Goal: Transaction & Acquisition: Book appointment/travel/reservation

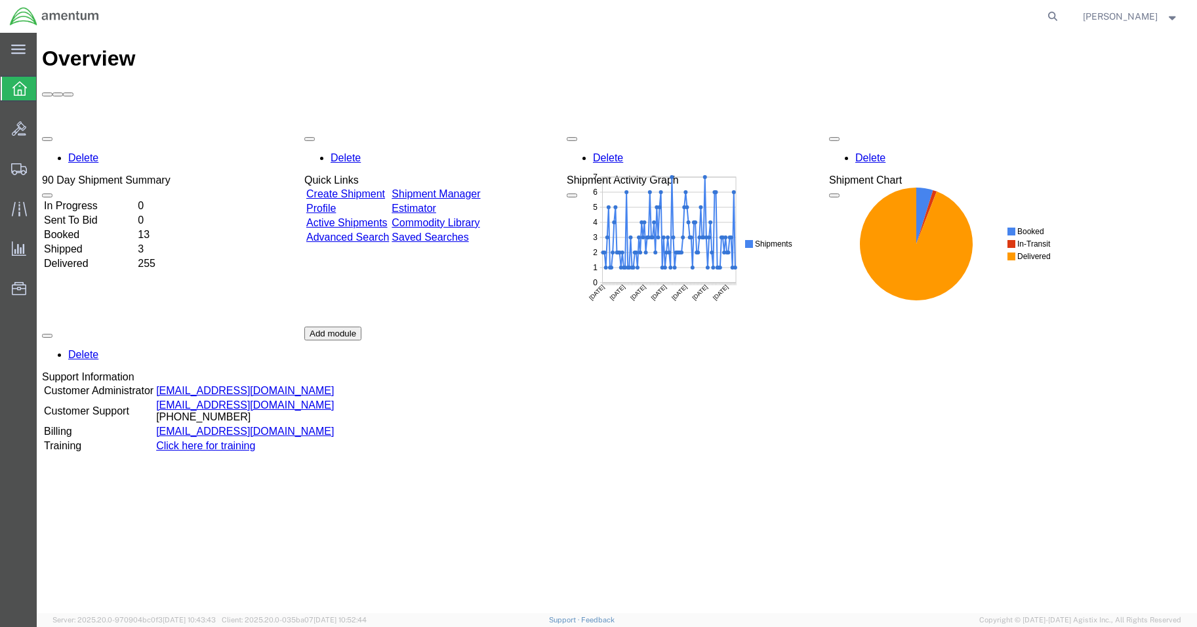
click at [118, 130] on div "Delete 90 Day Shipment Summary In Progress 0 Sent To Bid 0 Booked 13 Shipped 3 …" at bounding box center [616, 326] width 1149 height 393
click at [104, 199] on td "In Progress" at bounding box center [89, 205] width 92 height 13
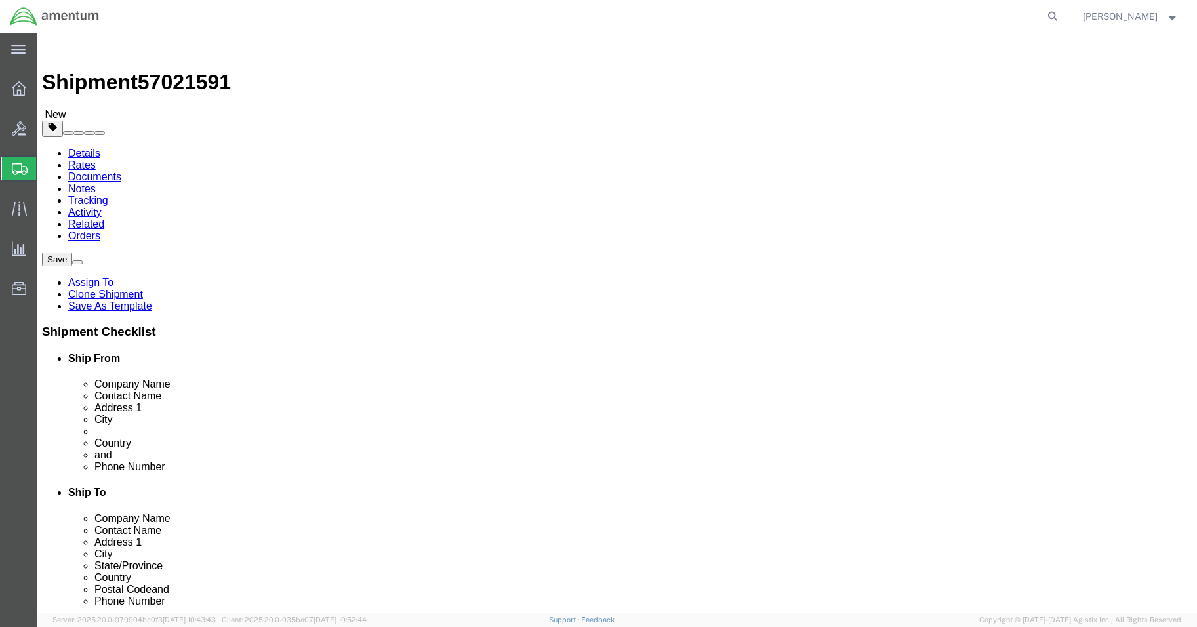
select select "42677"
select select
click input "BLDG 800 ,"
type input "BLDG 800"
click input "404.767.5800"
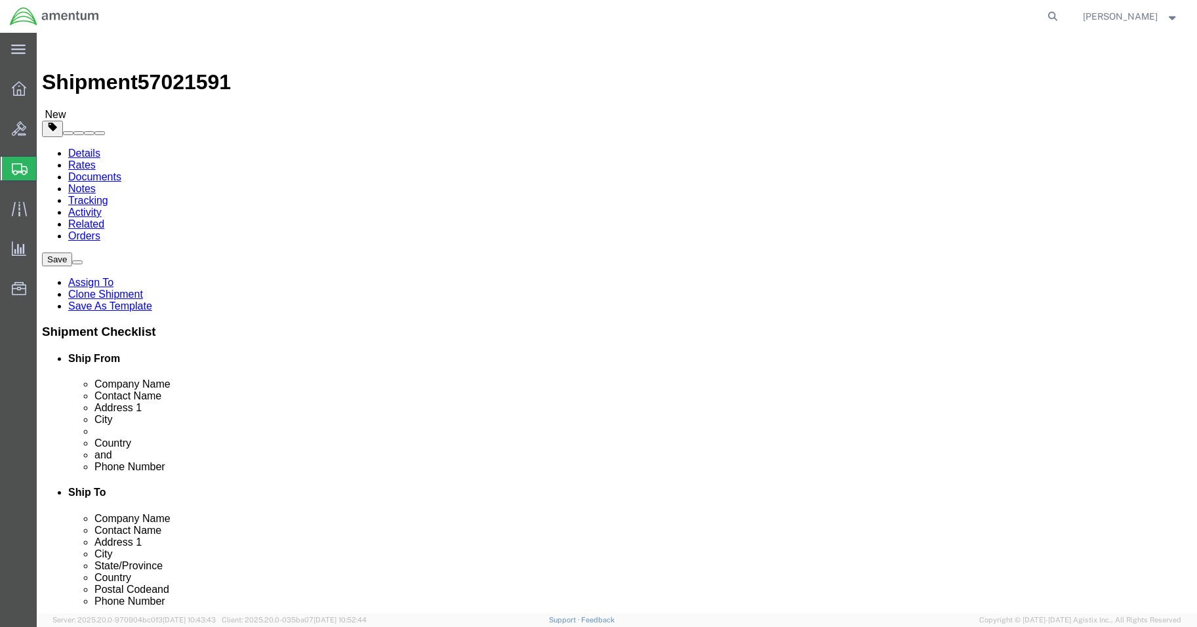
click input "404.767-5800"
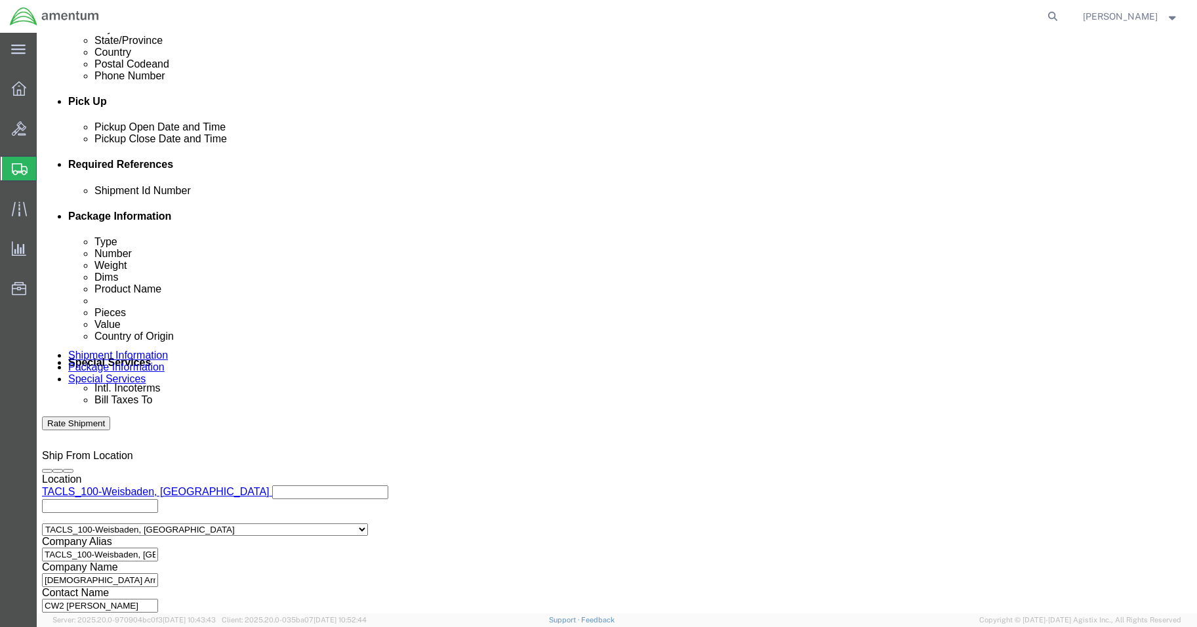
scroll to position [595, 0]
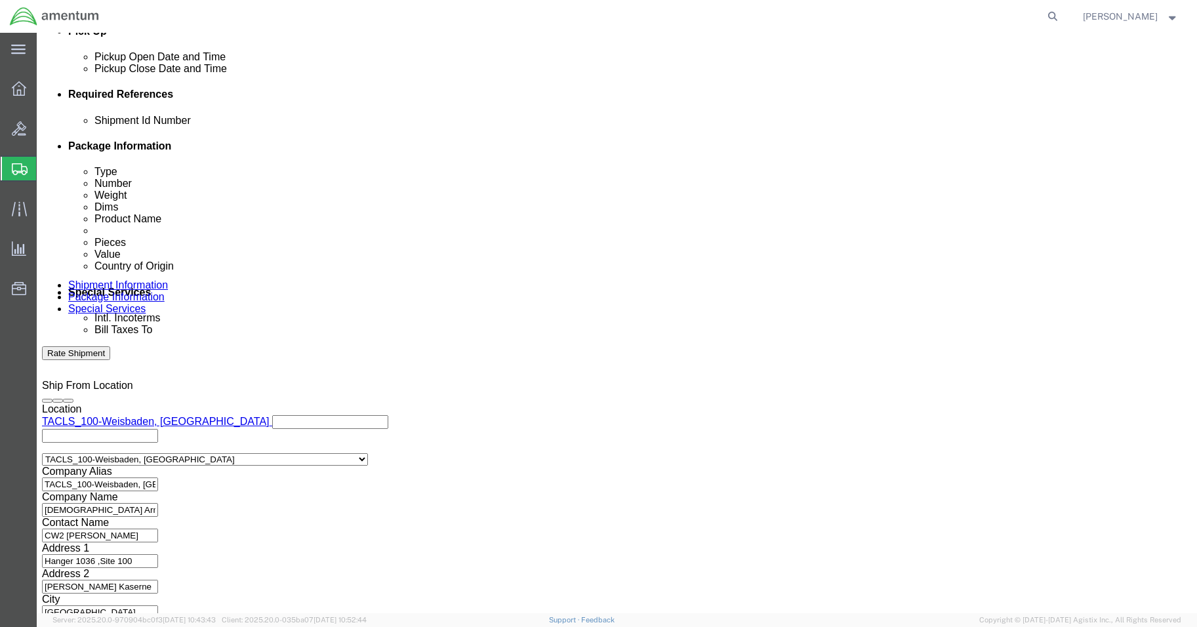
type input "[PHONE_NUMBER]"
click button "Continue"
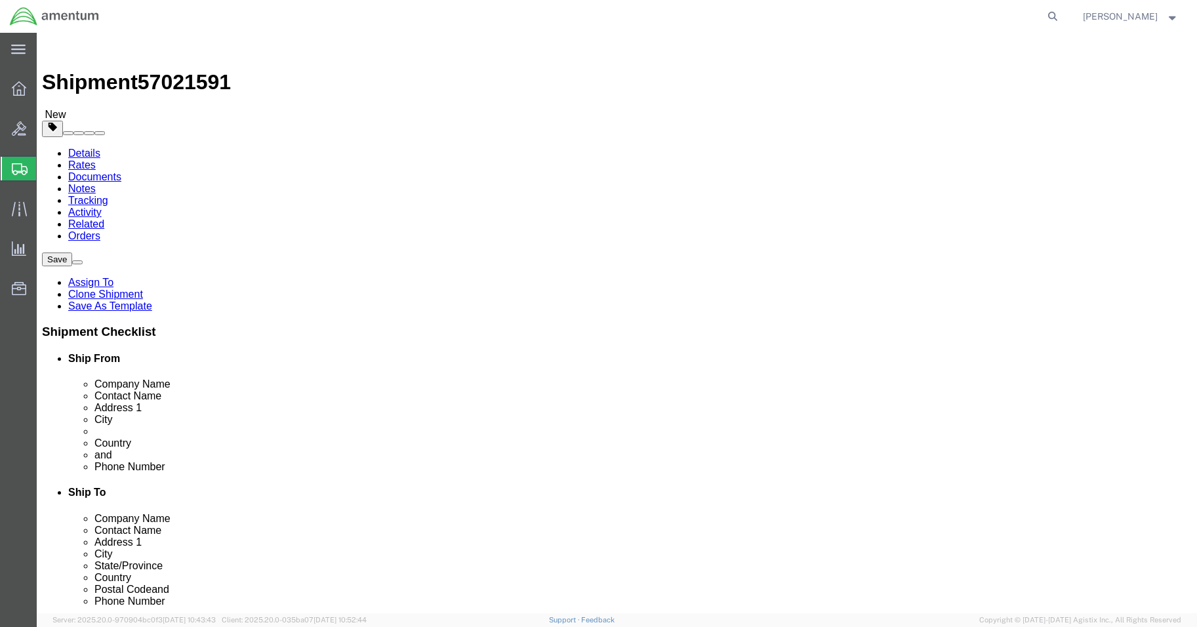
click button "Continue"
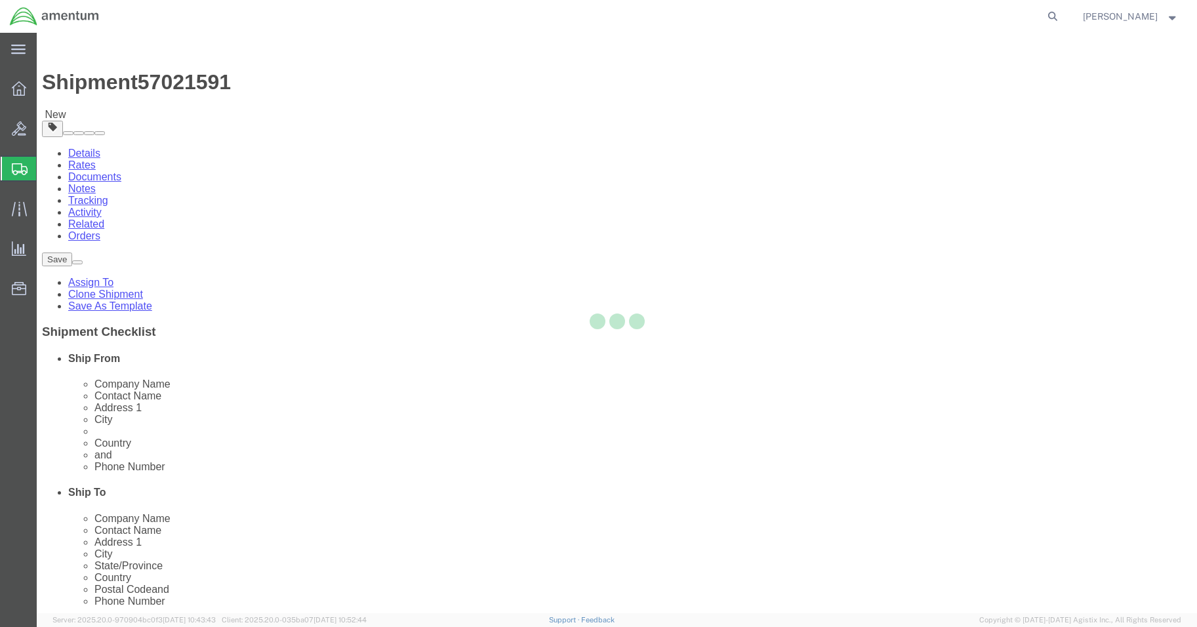
select select
select select "DEPARTMENT"
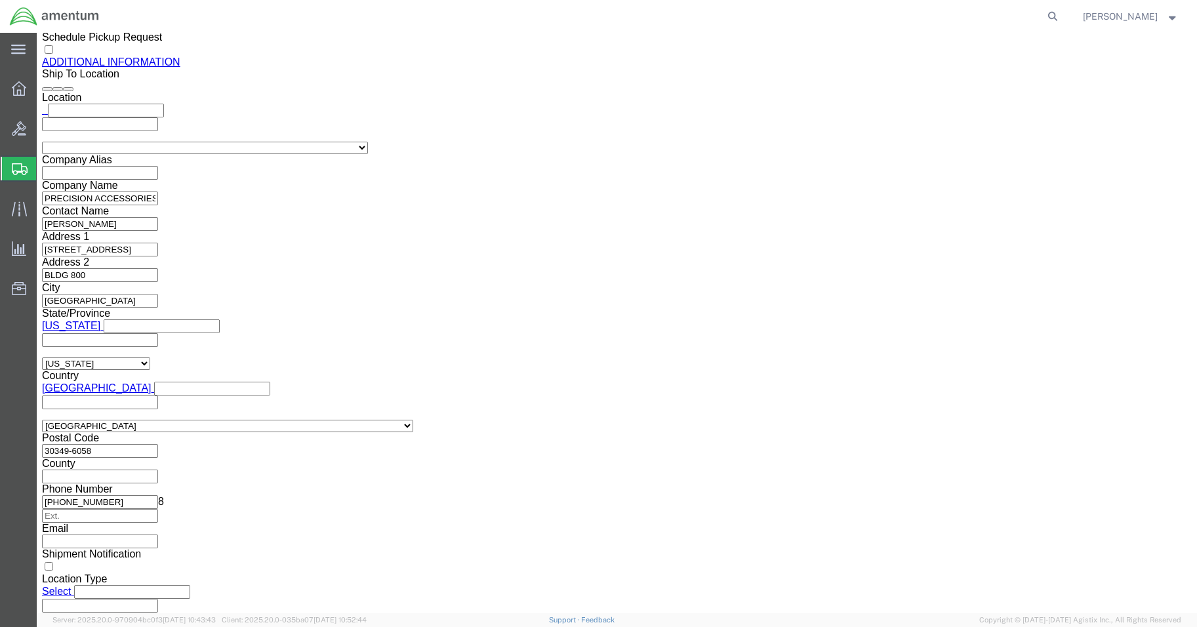
scroll to position [1633, 0]
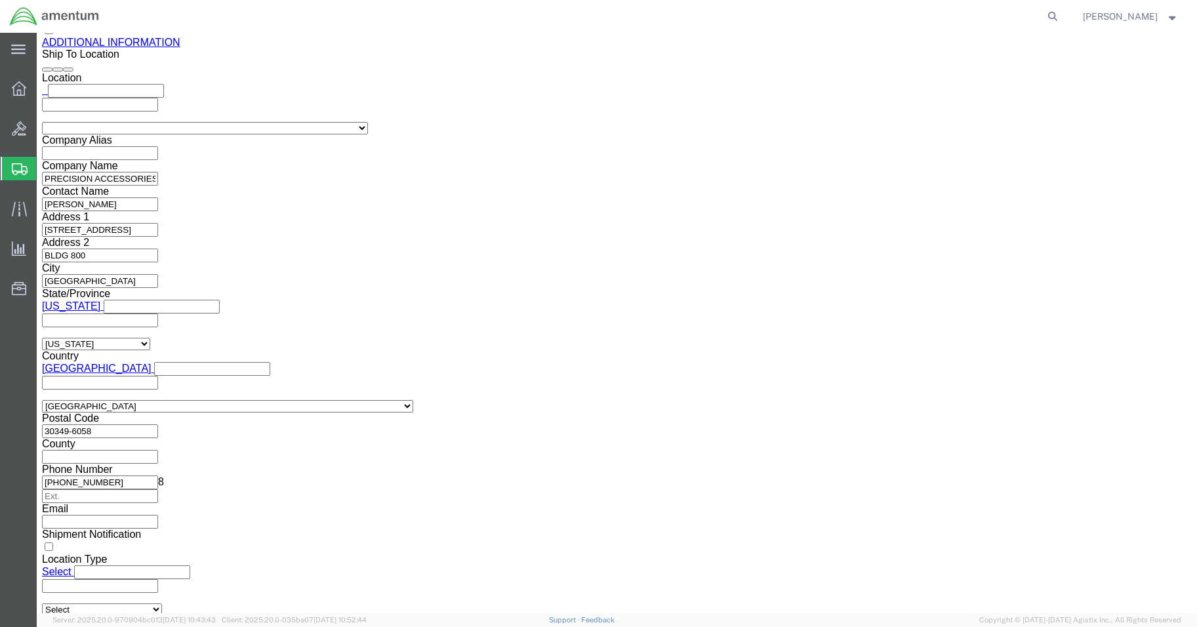
click button "Rate Shipment"
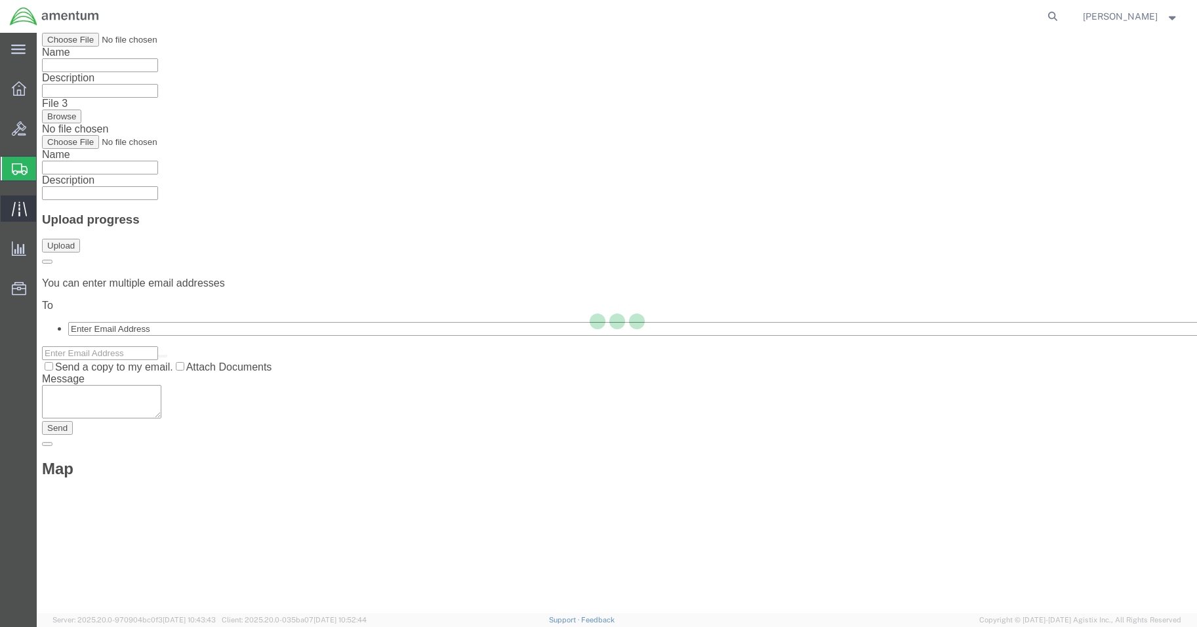
scroll to position [0, 0]
